Goal: Browse casually: Explore the website without a specific task or goal

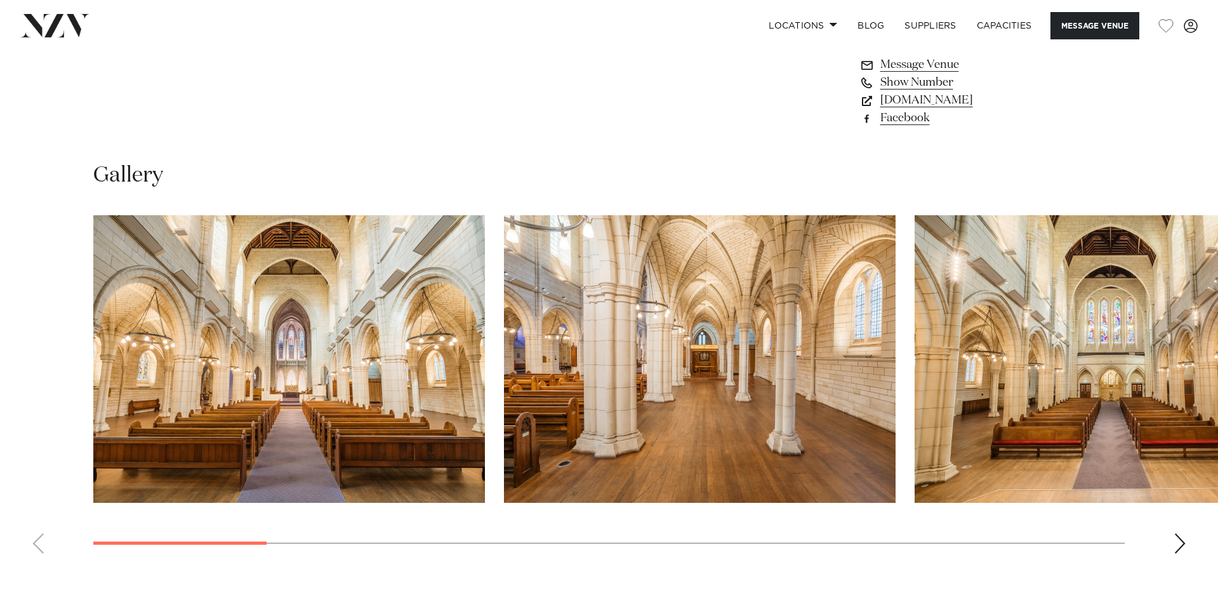
scroll to position [1218, 0]
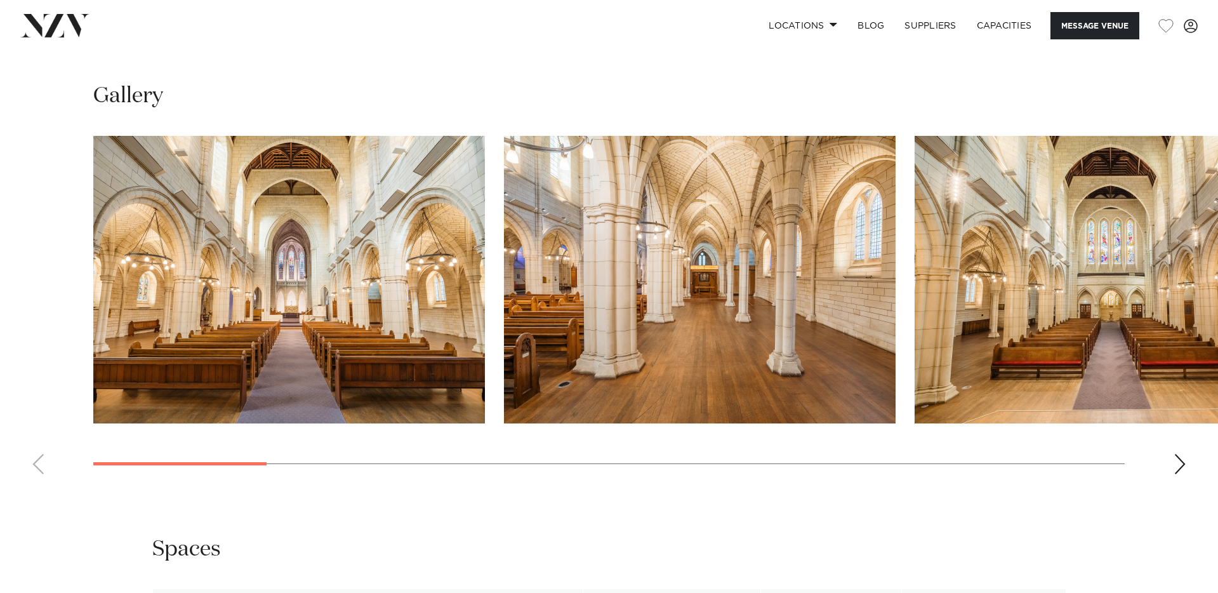
click at [1183, 454] on div "Next slide" at bounding box center [1179, 464] width 13 height 20
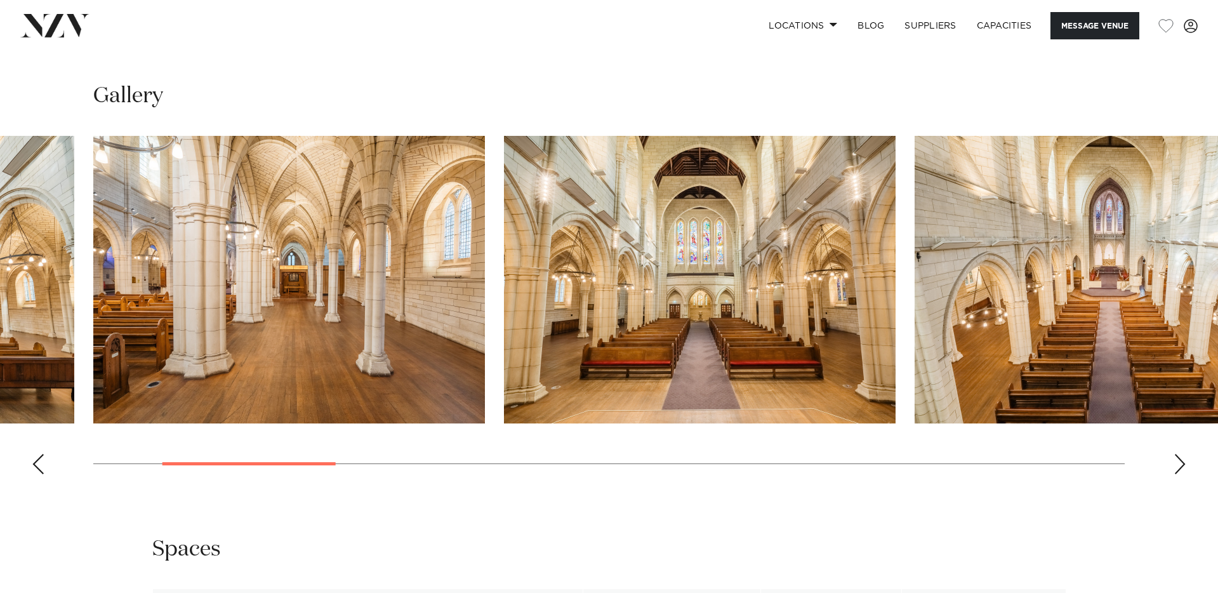
click at [1183, 454] on div "Next slide" at bounding box center [1179, 464] width 13 height 20
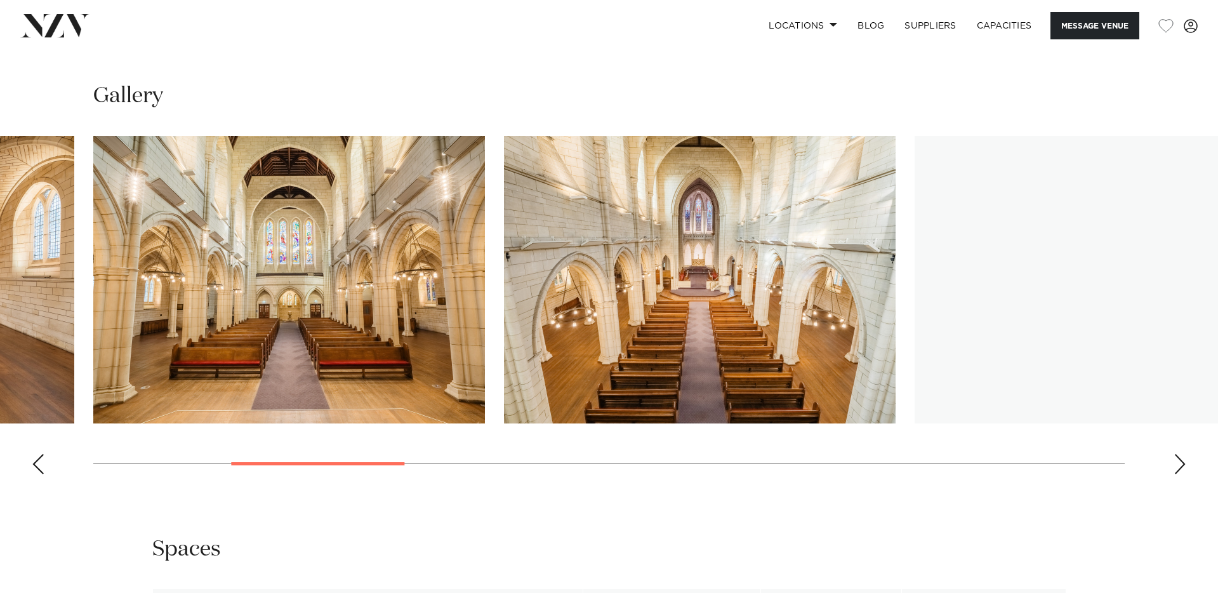
click at [1183, 454] on div "Next slide" at bounding box center [1179, 464] width 13 height 20
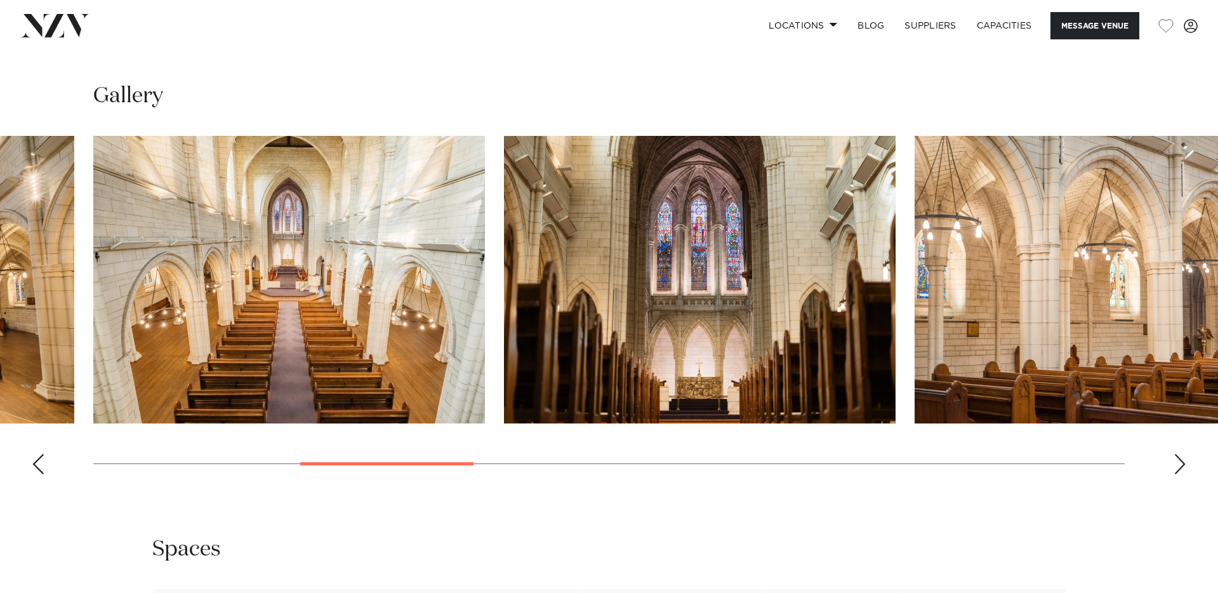
click at [1183, 454] on div "Next slide" at bounding box center [1179, 464] width 13 height 20
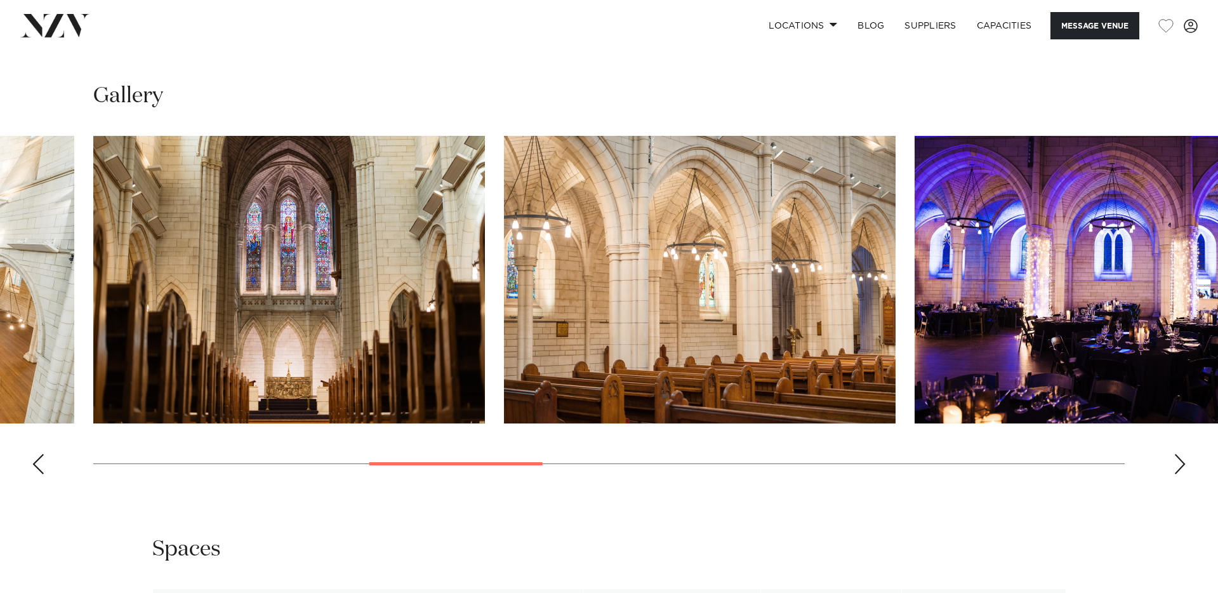
click at [1183, 454] on div "Next slide" at bounding box center [1179, 464] width 13 height 20
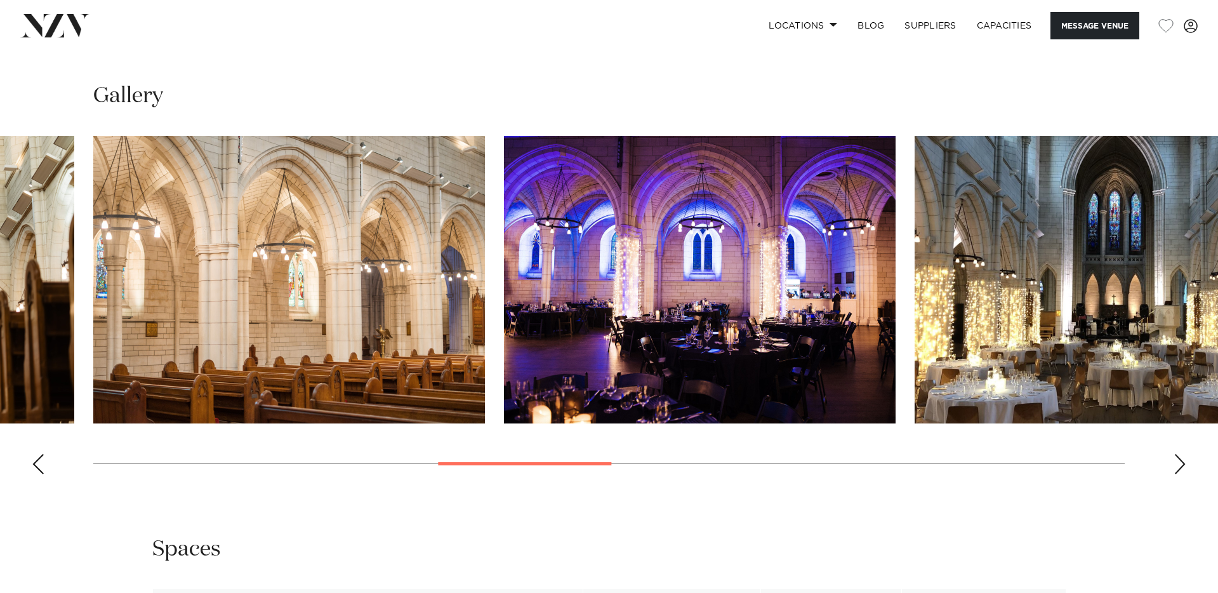
click at [1183, 454] on div "Next slide" at bounding box center [1179, 464] width 13 height 20
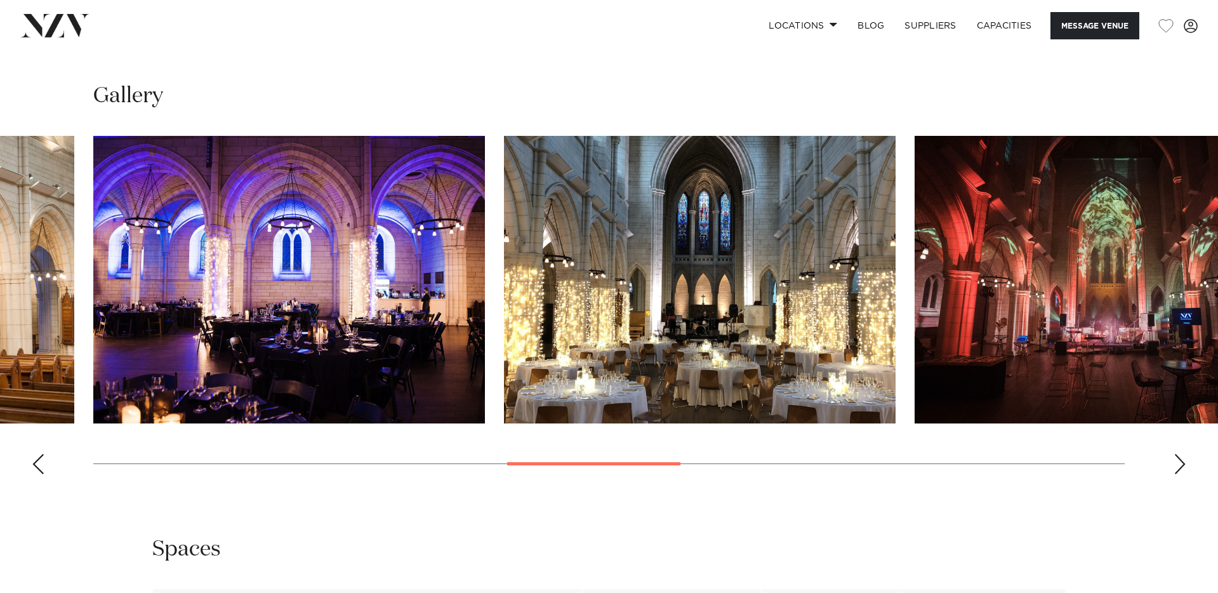
click at [1178, 454] on div "Next slide" at bounding box center [1179, 464] width 13 height 20
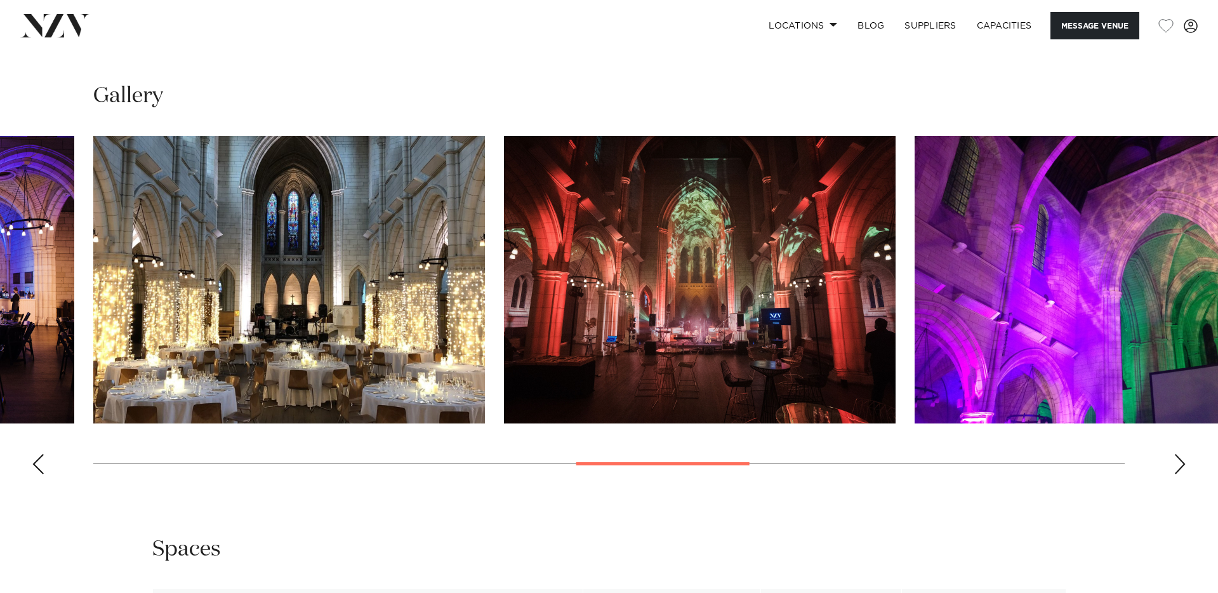
click at [1178, 454] on div "Next slide" at bounding box center [1179, 464] width 13 height 20
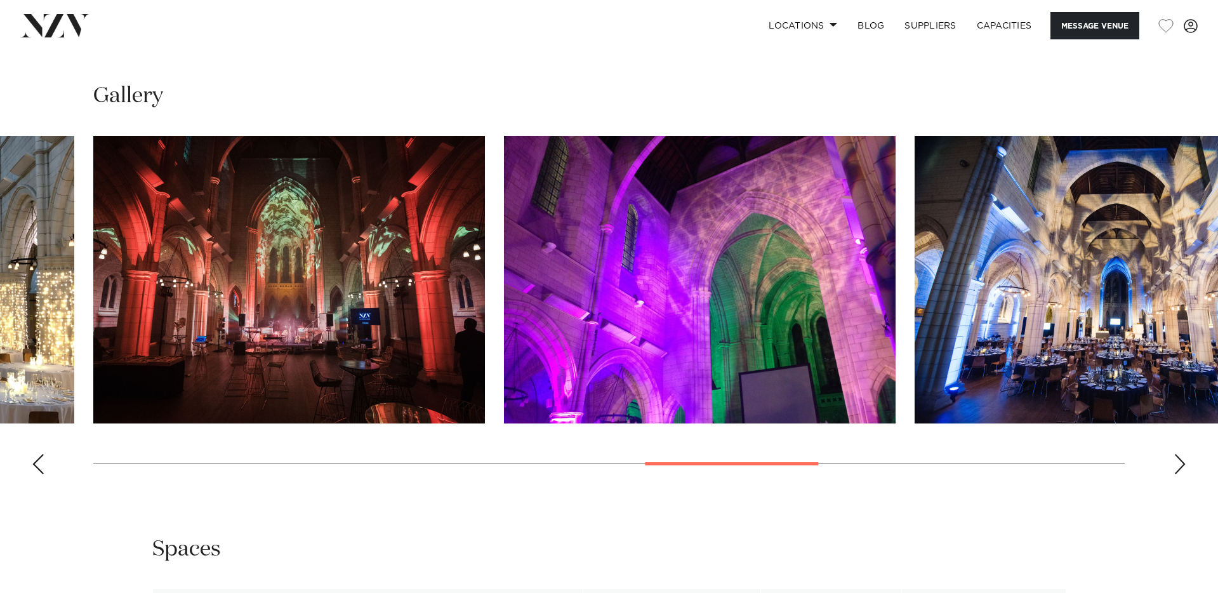
click at [1178, 454] on div "Next slide" at bounding box center [1179, 464] width 13 height 20
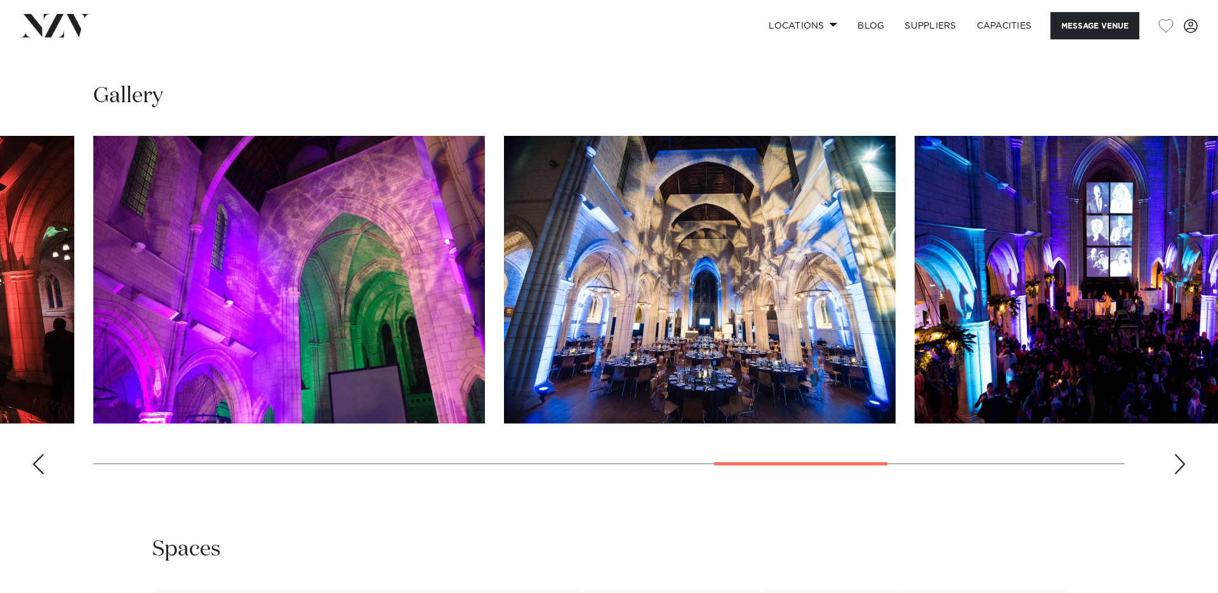
click at [1178, 454] on div "Next slide" at bounding box center [1179, 464] width 13 height 20
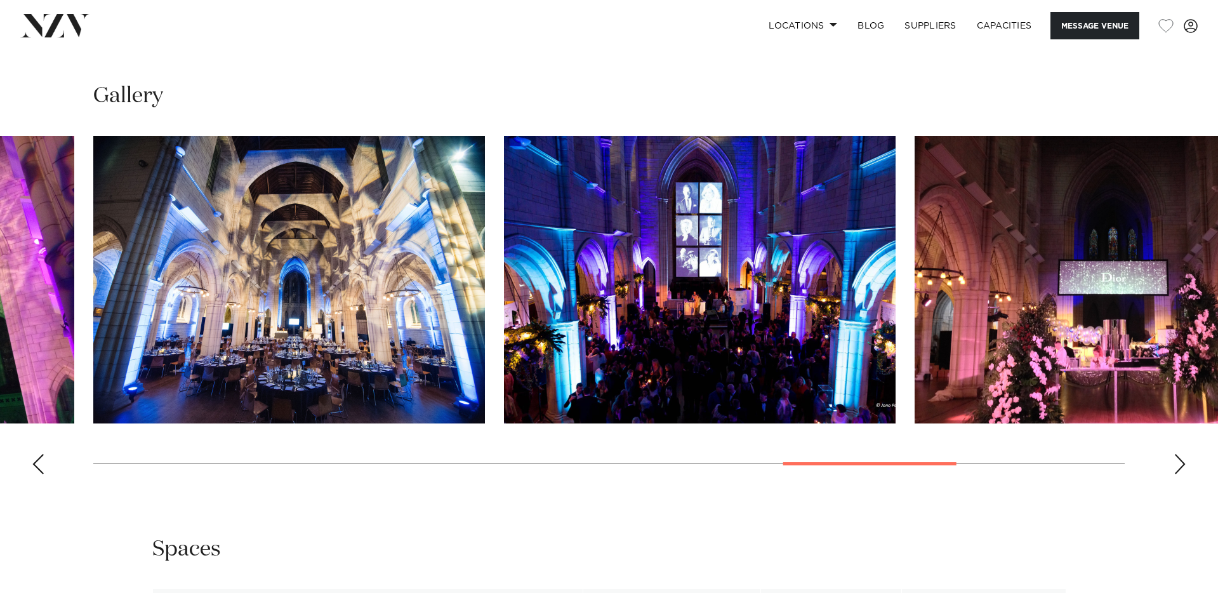
click at [1178, 454] on div "Next slide" at bounding box center [1179, 464] width 13 height 20
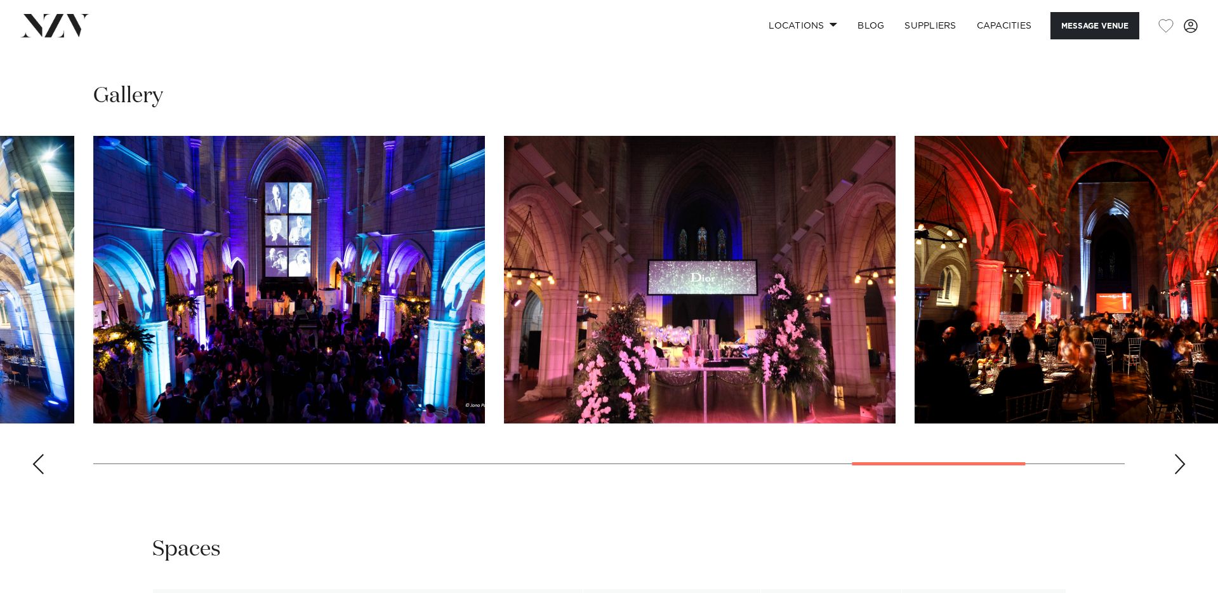
click at [1178, 454] on div "Next slide" at bounding box center [1179, 464] width 13 height 20
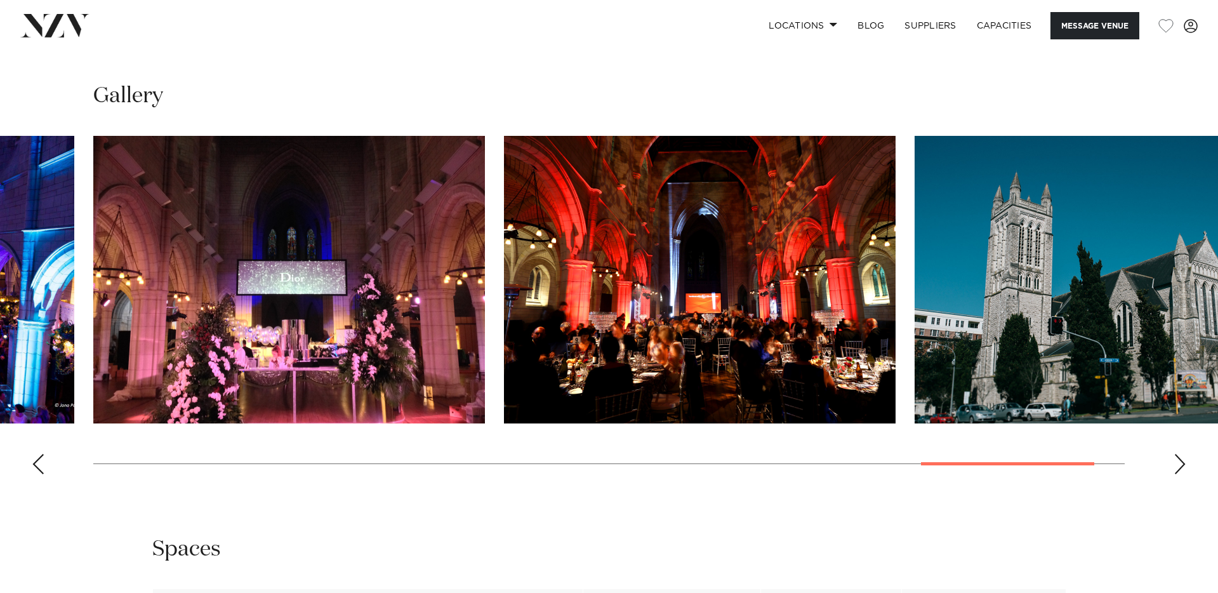
click at [1178, 454] on div "Next slide" at bounding box center [1179, 464] width 13 height 20
